Goal: Information Seeking & Learning: Check status

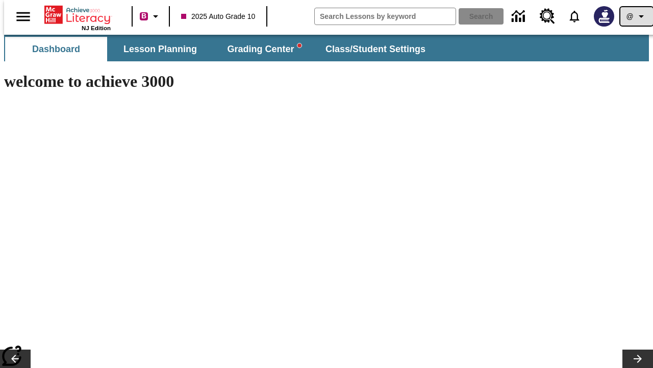
click at [636, 16] on icon "Profile/Settings" at bounding box center [642, 16] width 12 height 12
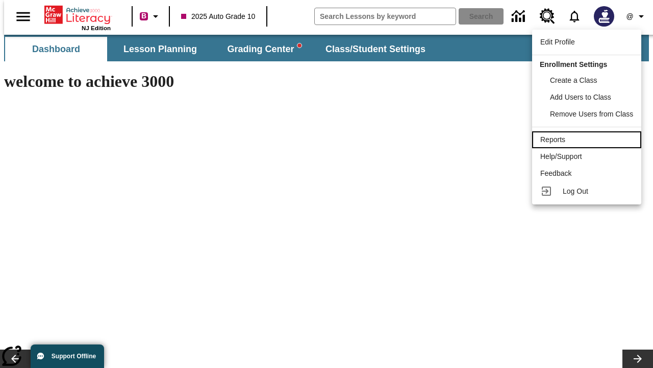
click at [589, 139] on div "Reports" at bounding box center [587, 139] width 93 height 11
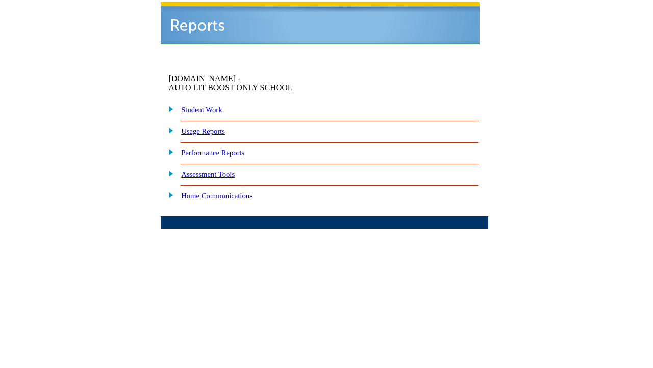
click at [0, 0] on link "How are my students performing on standards?" at bounding box center [0, 0] width 0 height 0
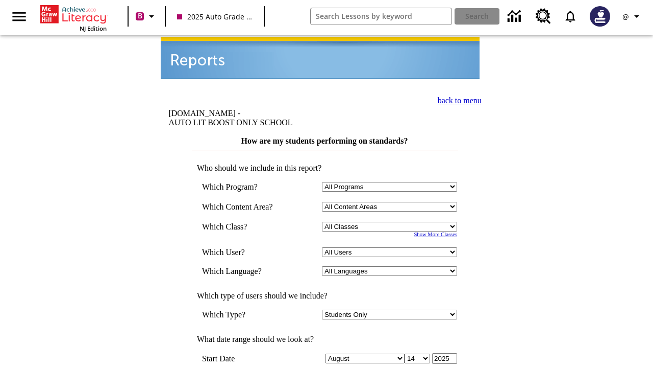
select select "4"
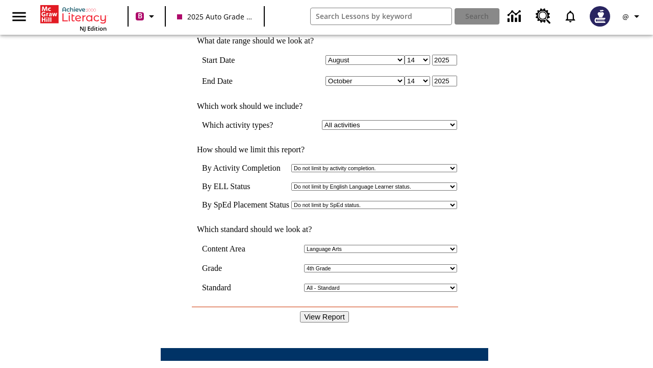
scroll to position [298, 0]
click at [633, 16] on icon "Profile/Settings" at bounding box center [637, 16] width 12 height 12
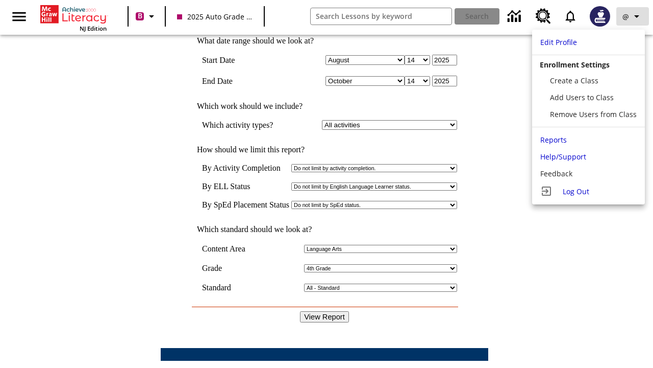
scroll to position [0, 0]
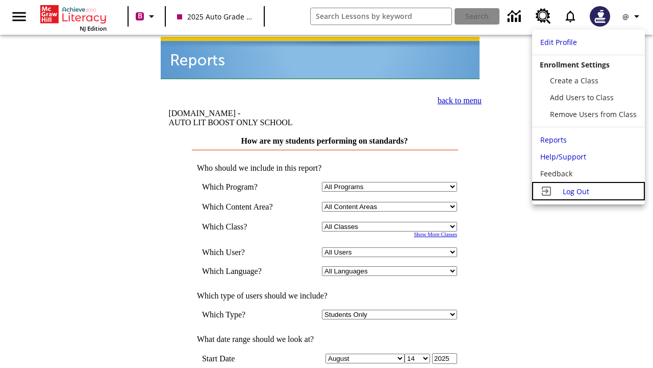
click at [589, 191] on span "Log Out" at bounding box center [576, 191] width 27 height 10
